Goal: Task Accomplishment & Management: Manage account settings

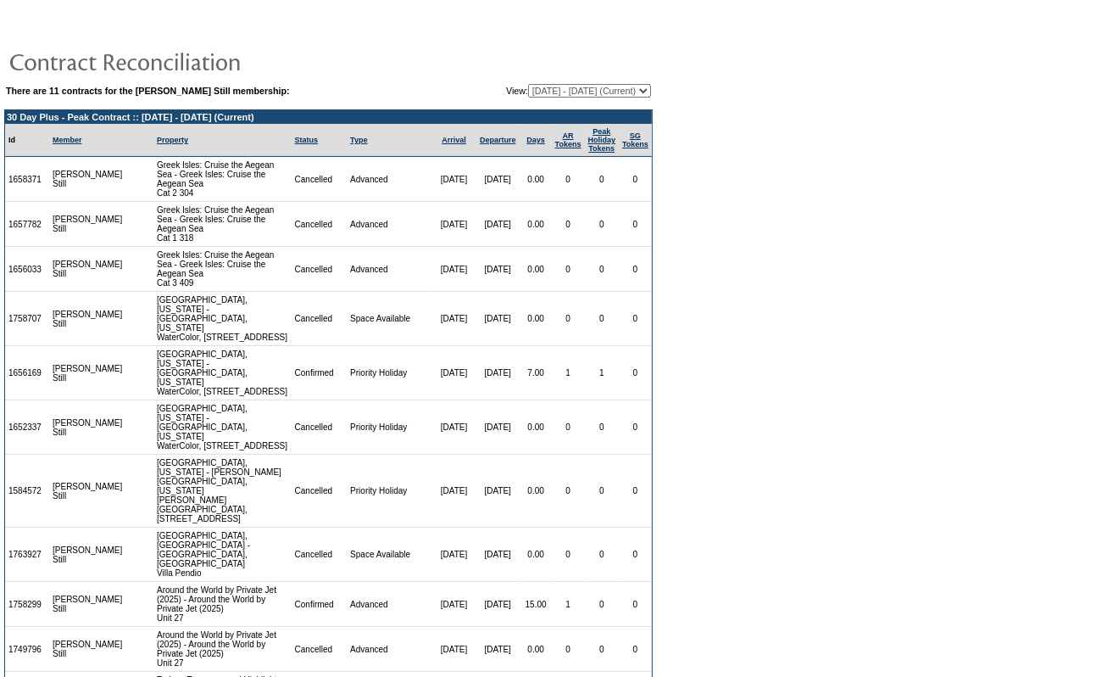
click at [560, 99] on td "There are 11 contracts for the Debra Still membership: View: 11/29/17 - 05/31/1…" at bounding box center [328, 556] width 649 height 948
click at [564, 93] on select "11/29/17 - 05/31/19 06/01/19 - 05/31/20 06/01/20 - 05/31/21 06/01/21 - 05/31/22…" at bounding box center [589, 91] width 123 height 14
select select "137495"
click at [528, 84] on select "11/29/17 - 05/31/19 06/01/19 - 05/31/20 06/01/20 - 05/31/21 06/01/21 - 05/31/22…" at bounding box center [589, 91] width 123 height 14
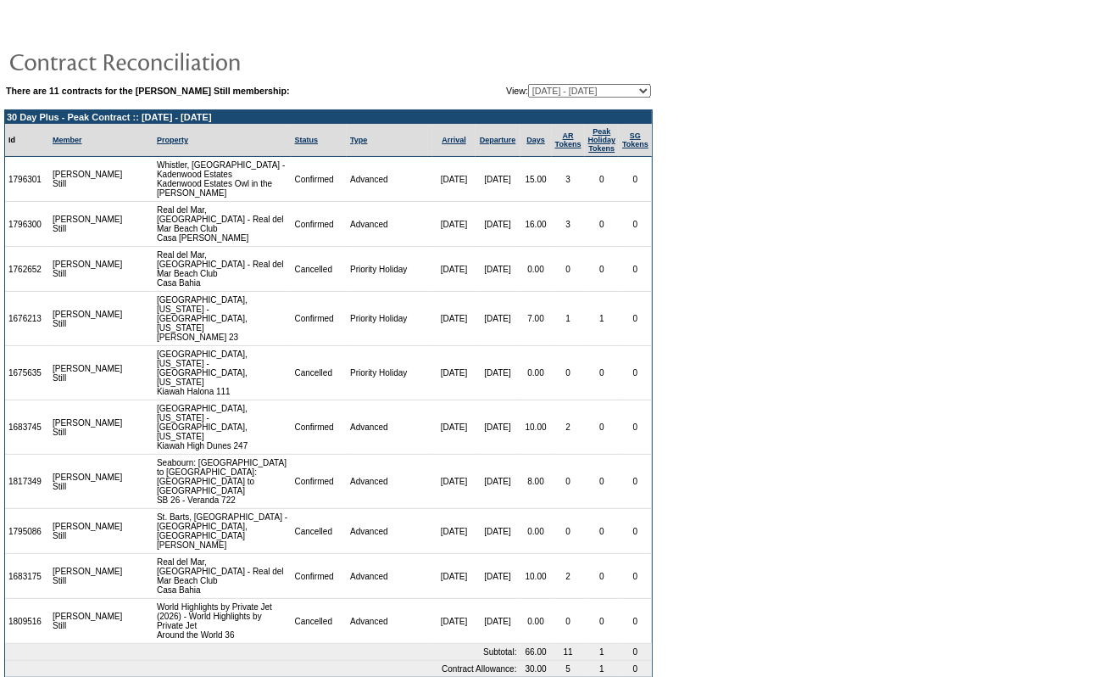
click at [27, 190] on td "1796301" at bounding box center [27, 179] width 44 height 45
copy td "1796301"
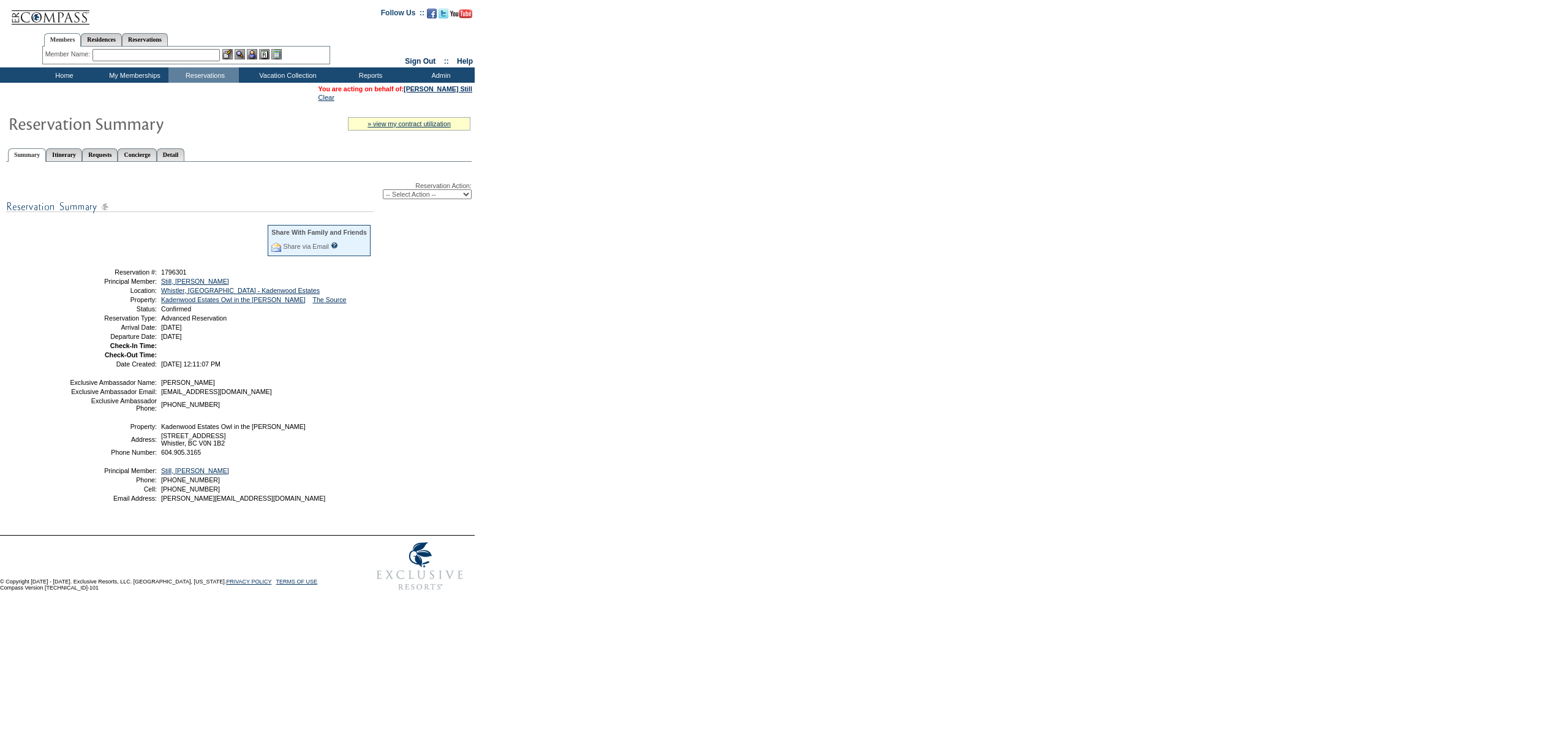
click at [418, 192] on select "-- Select Action -- Modify Reservation Dates Modify Reservation Cost Modify Occ…" at bounding box center [427, 194] width 89 height 10
select select "CancelRes"
click at [383, 189] on select "-- Select Action -- Modify Reservation Dates Modify Reservation Cost Modify Occ…" at bounding box center [427, 194] width 89 height 10
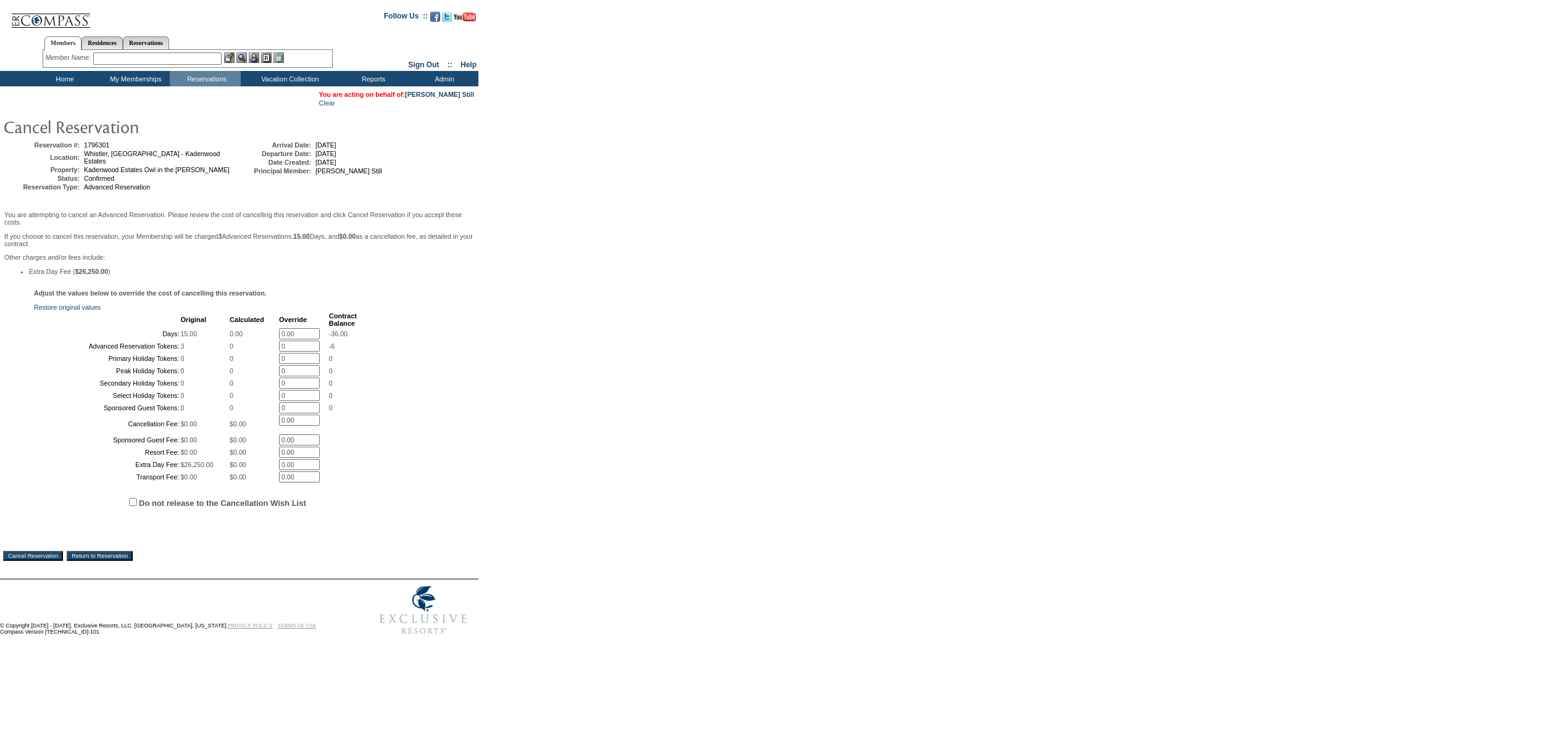
click at [154, 508] on label "Do not release to the Cancellation Wish List" at bounding box center [223, 503] width 168 height 9
click at [137, 506] on input "Do not release to the Cancellation Wish List" at bounding box center [133, 502] width 8 height 8
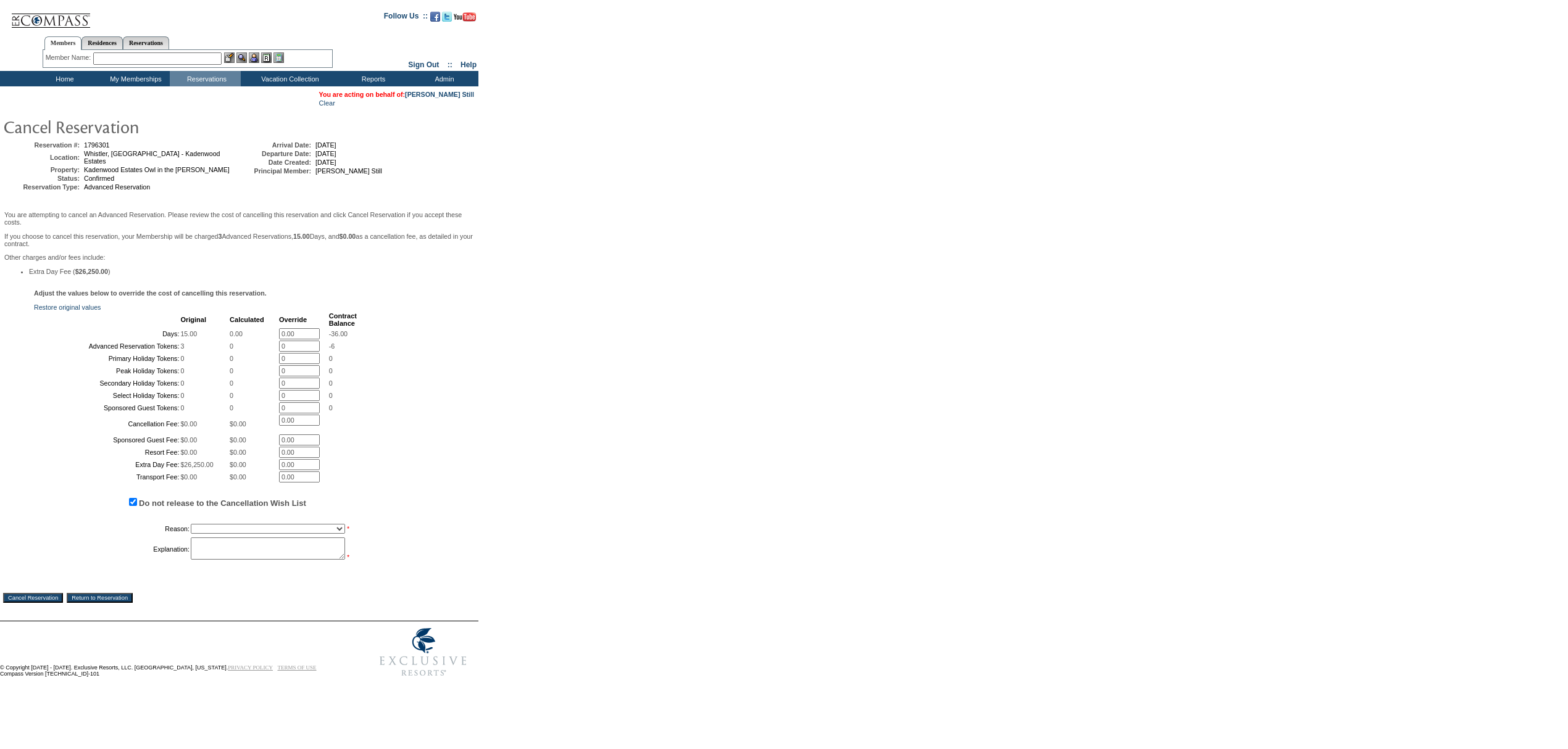
click at [156, 508] on label "Do not release to the Cancellation Wish List" at bounding box center [223, 503] width 168 height 9
click at [137, 506] on input "Do not release to the Cancellation Wish List" at bounding box center [133, 502] width 8 height 8
checkbox input "false"
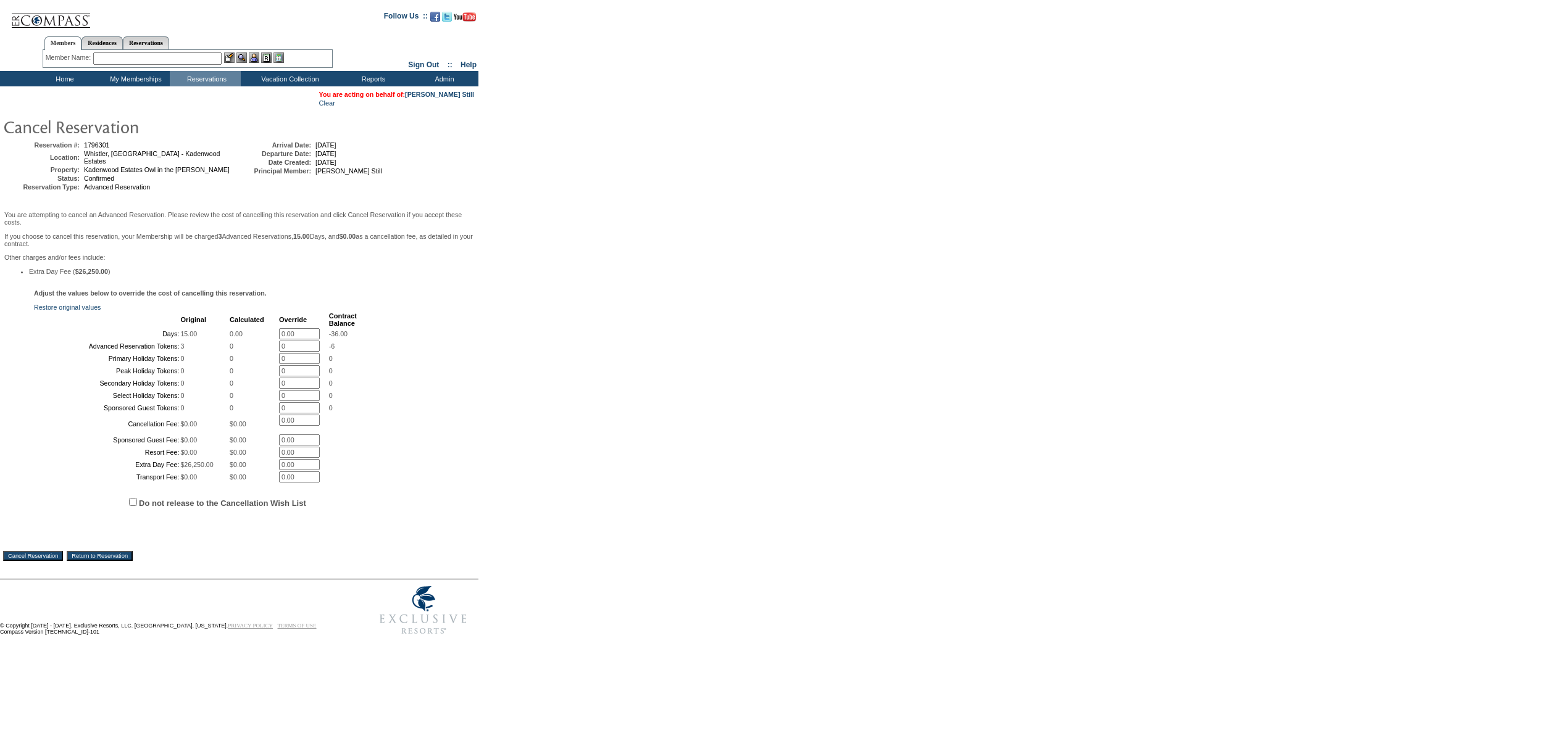
click at [28, 576] on td "You are attempting to cancel an Advanced Reservation. Please review the cost of…" at bounding box center [239, 392] width 473 height 366
click at [34, 561] on input "Cancel Reservation" at bounding box center [33, 556] width 60 height 10
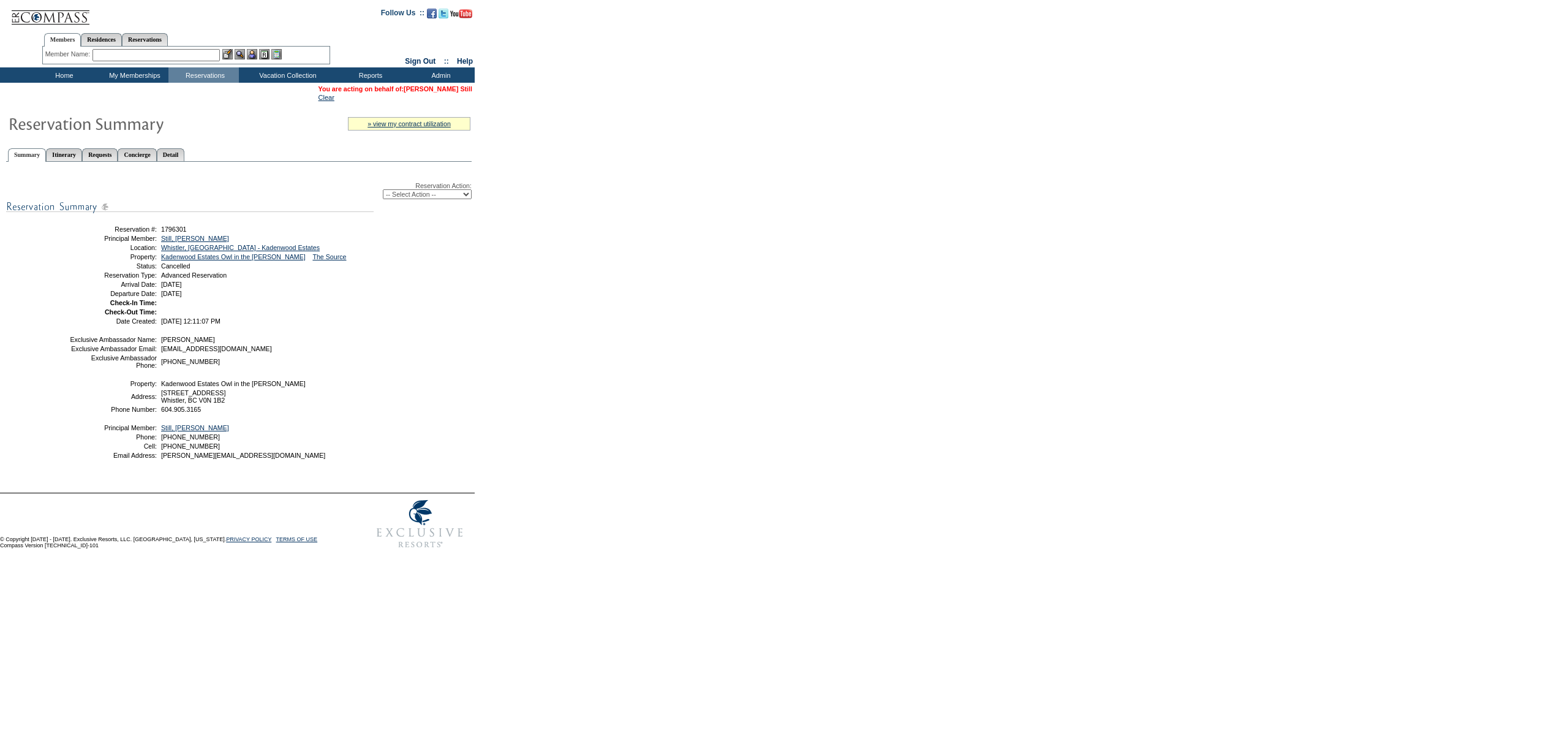
click at [451, 85] on link "[PERSON_NAME] Still" at bounding box center [438, 89] width 69 height 7
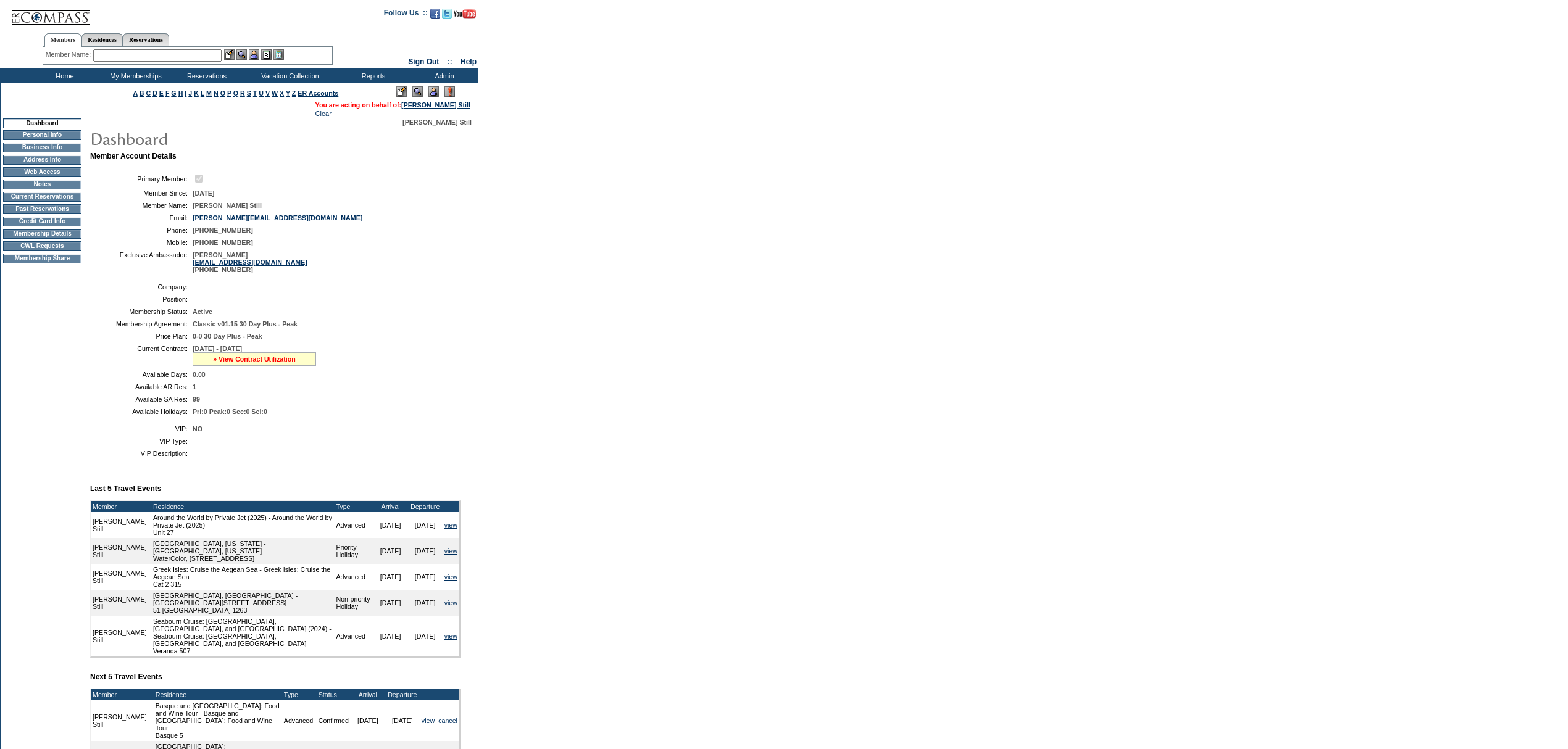
click at [249, 362] on link "» View Contract Utilization" at bounding box center [254, 359] width 83 height 7
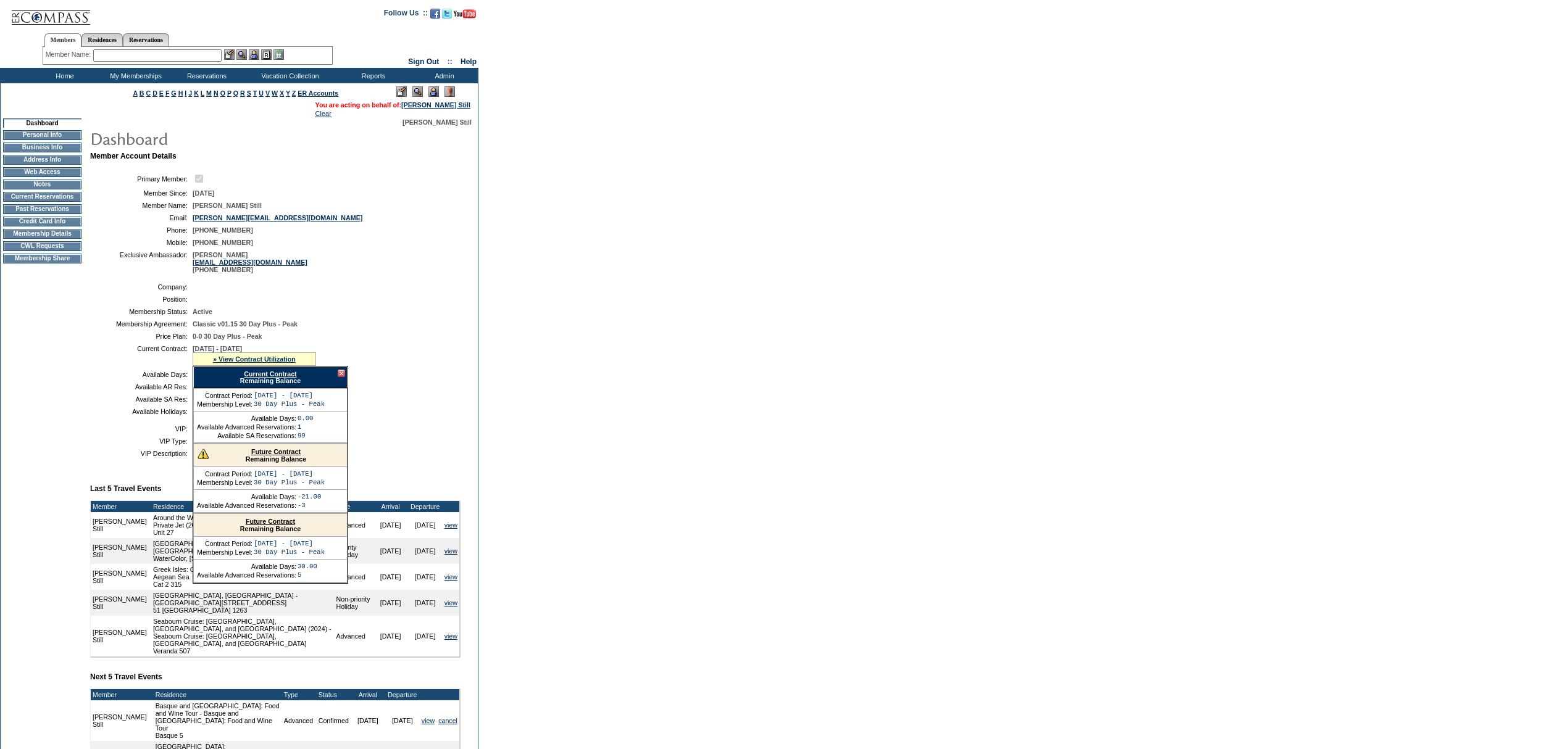
click at [261, 388] on div "Current Contract Remaining Balance" at bounding box center [270, 378] width 154 height 22
click at [262, 388] on div "Current Contract Remaining Balance" at bounding box center [270, 378] width 154 height 22
click at [256, 378] on link "Current Contract" at bounding box center [270, 374] width 52 height 7
click at [146, 39] on link "Reservations" at bounding box center [146, 40] width 47 height 13
click at [121, 51] on input "text" at bounding box center [117, 55] width 55 height 12
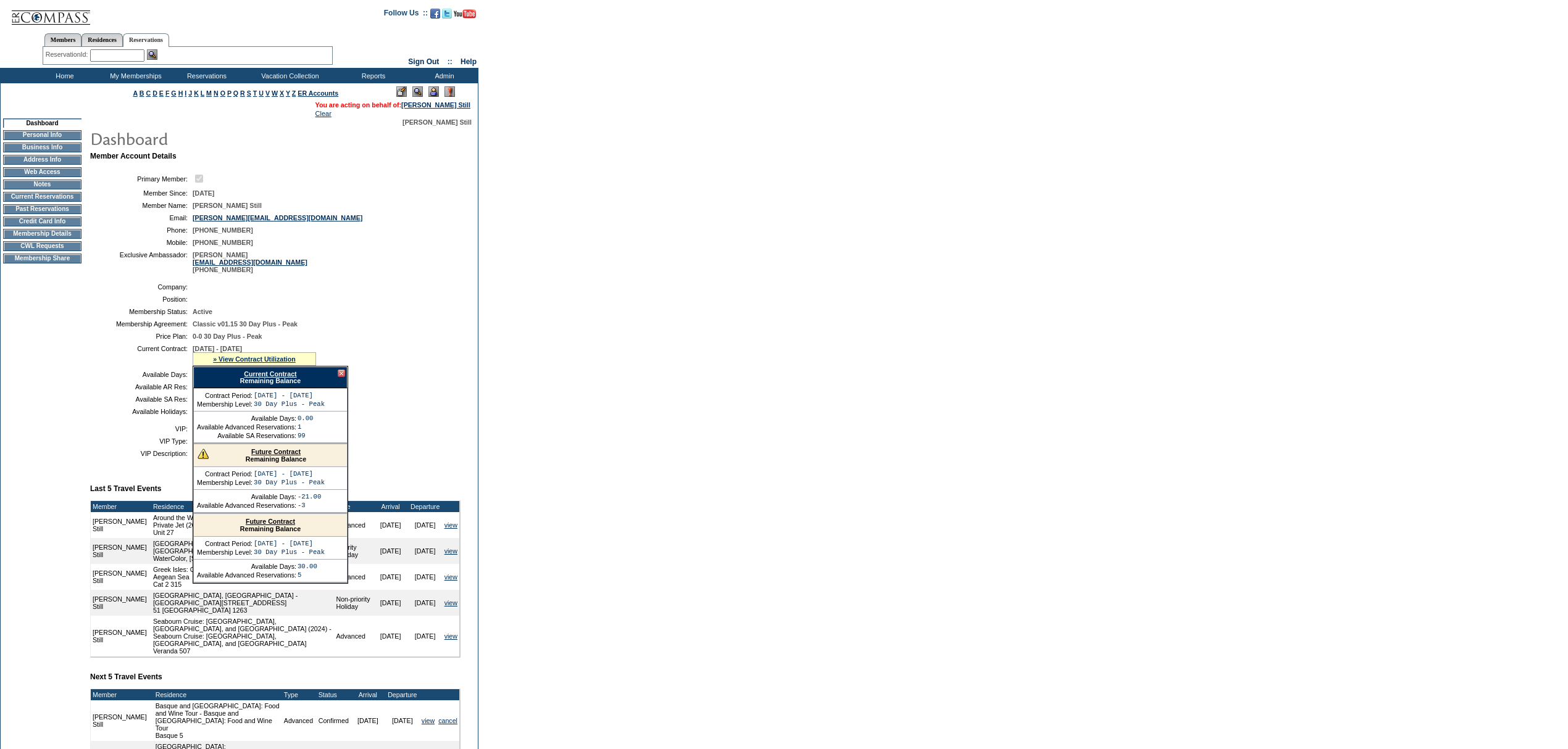
paste input "1683745"
type input "1683745"
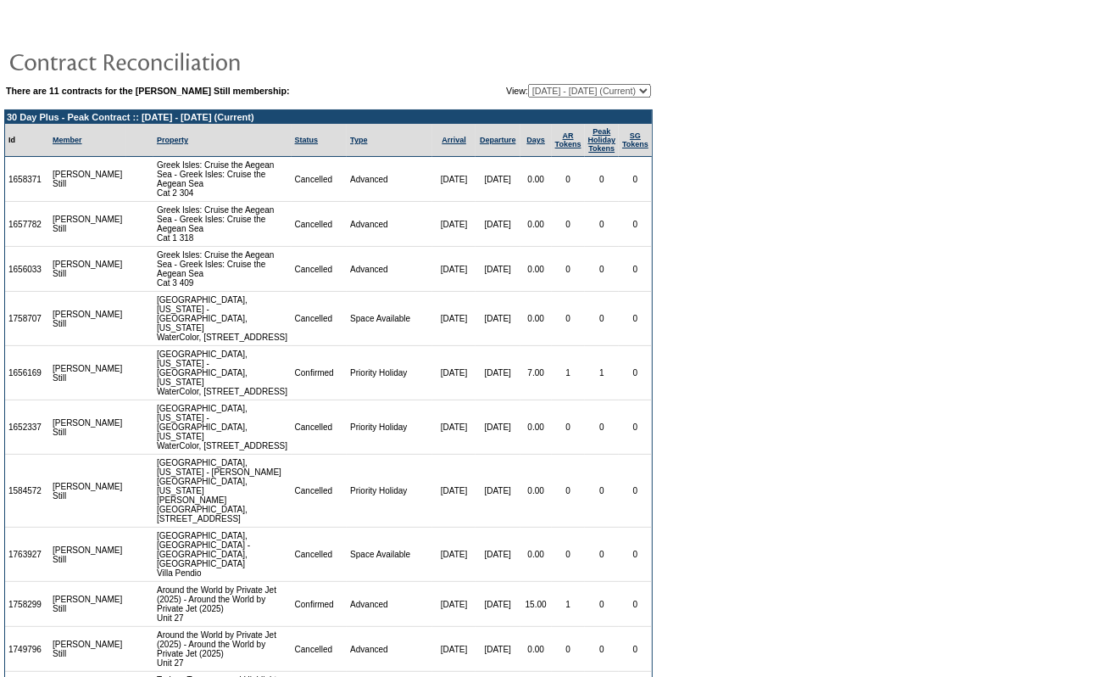
click at [540, 84] on select "[DATE] - [DATE] [DATE] - [DATE] [DATE] - [DATE] [DATE] - [DATE] [DATE] - [DATE]…" at bounding box center [589, 91] width 123 height 14
select select "137495"
click at [528, 84] on select "[DATE] - [DATE] [DATE] - [DATE] [DATE] - [DATE] [DATE] - [DATE] [DATE] - [DATE]…" at bounding box center [589, 91] width 123 height 14
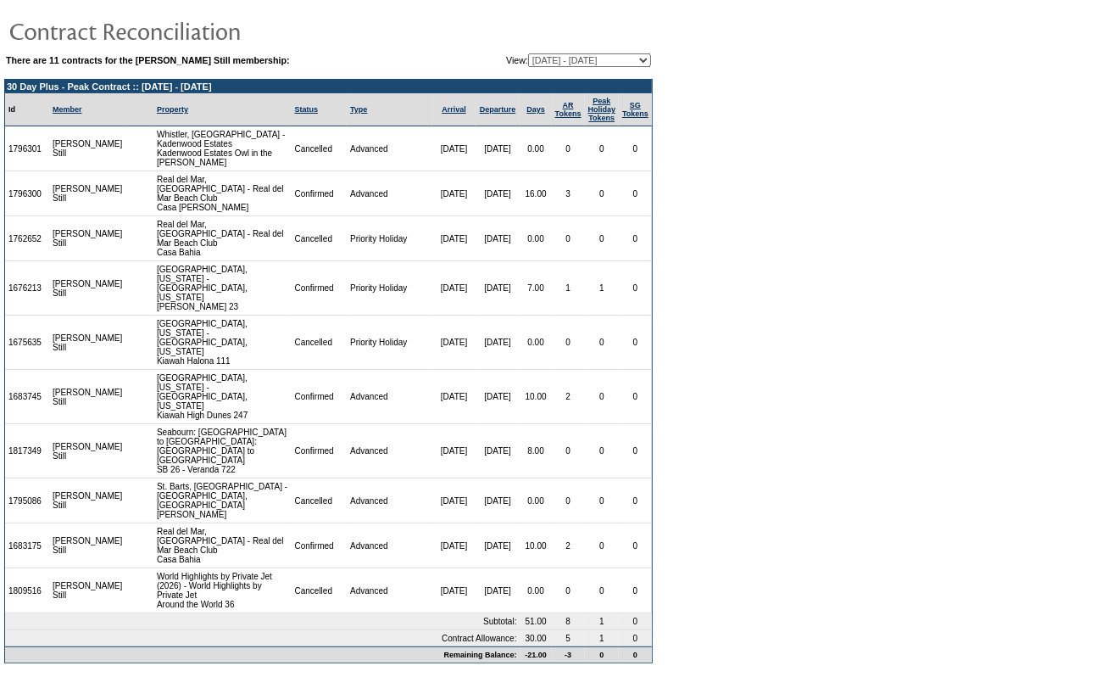
scroll to position [47, 0]
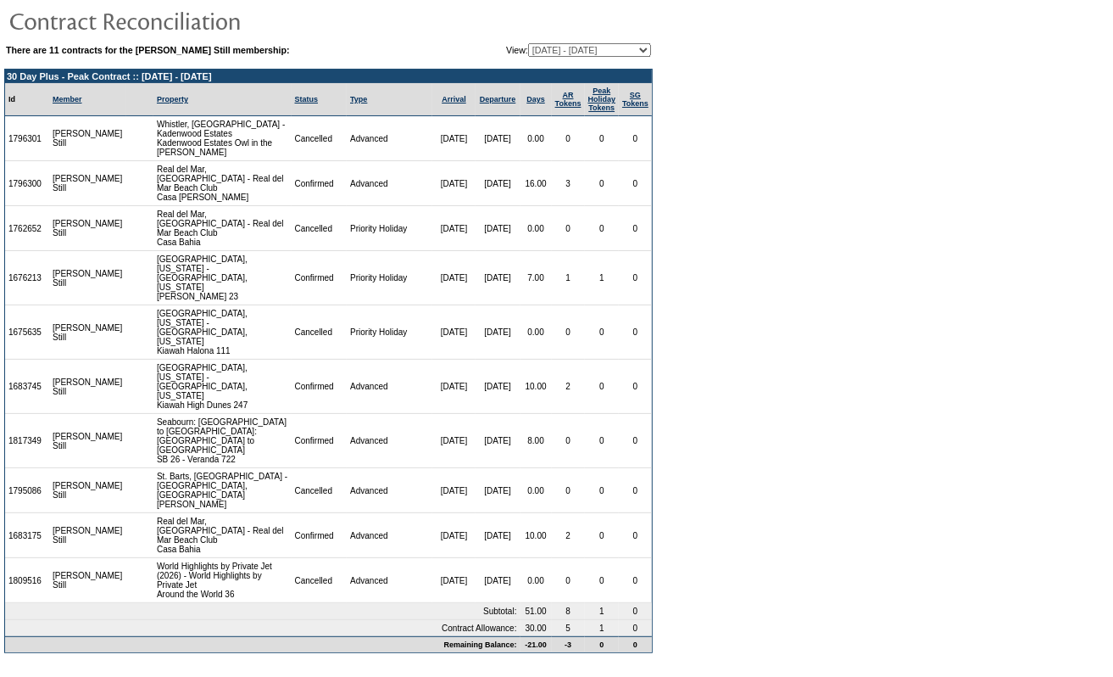
drag, startPoint x: 368, startPoint y: 428, endPoint x: 354, endPoint y: 438, distance: 17.6
drag, startPoint x: 354, startPoint y: 438, endPoint x: 107, endPoint y: 402, distance: 249.4
click at [107, 402] on td "[PERSON_NAME] Still" at bounding box center [87, 386] width 77 height 54
drag, startPoint x: 107, startPoint y: 402, endPoint x: 81, endPoint y: 407, distance: 25.9
click at [81, 414] on td "[PERSON_NAME] Still" at bounding box center [87, 441] width 77 height 54
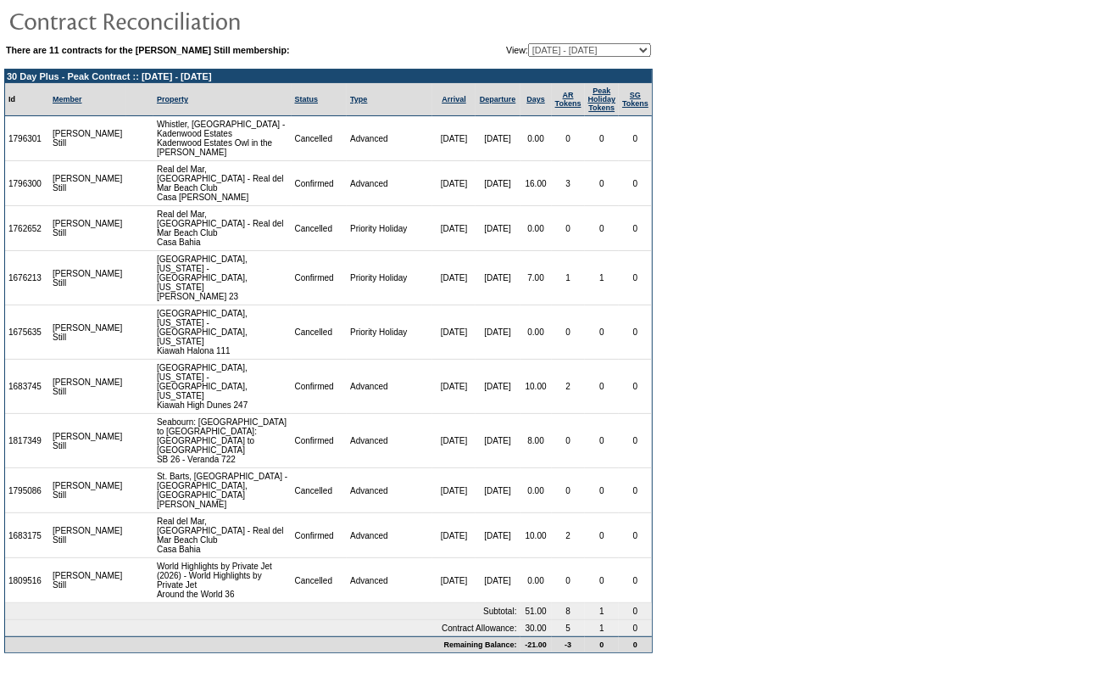
click at [25, 381] on td "1683745" at bounding box center [27, 386] width 44 height 54
copy td "1683745"
